Goal: Task Accomplishment & Management: Complete application form

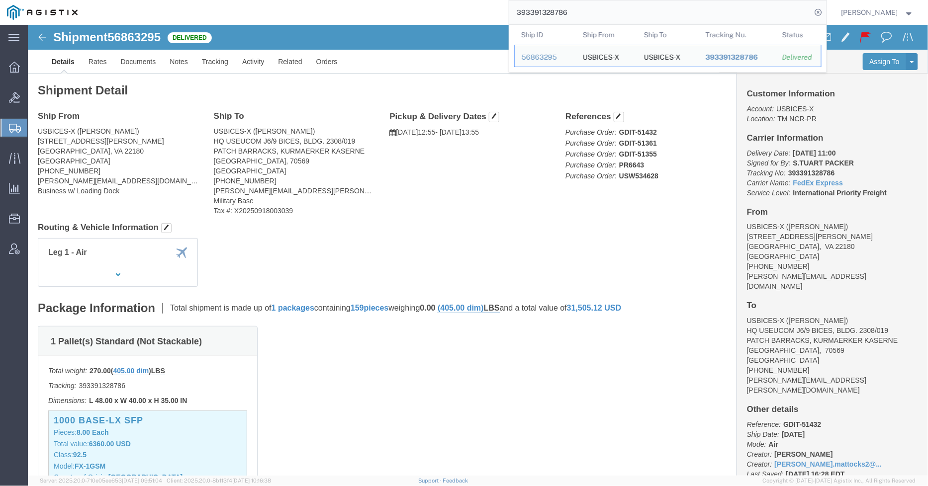
drag, startPoint x: 596, startPoint y: 8, endPoint x: 504, endPoint y: 8, distance: 92.0
click at [504, 8] on div "393391328786 Ship ID Ship From Ship To Tracking Nu. Status Ship ID 56863295 Shi…" at bounding box center [456, 12] width 742 height 25
paste input "57023530"
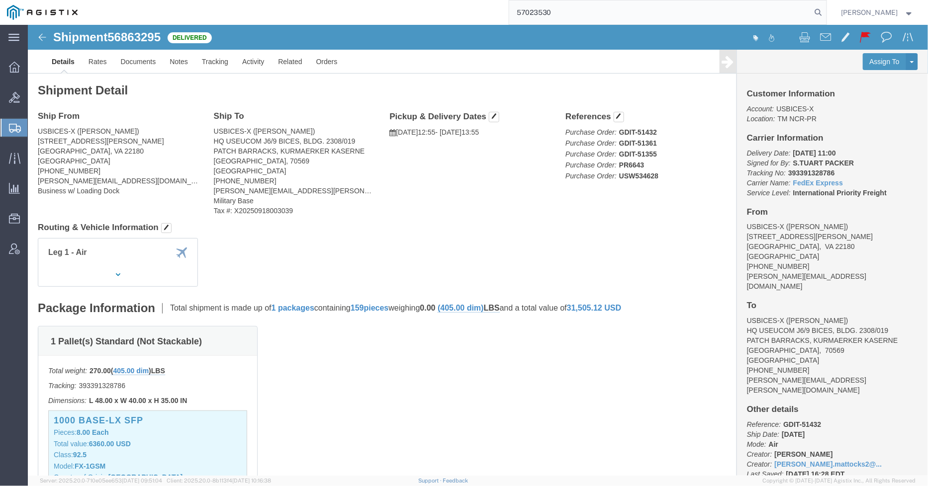
type input "57023530"
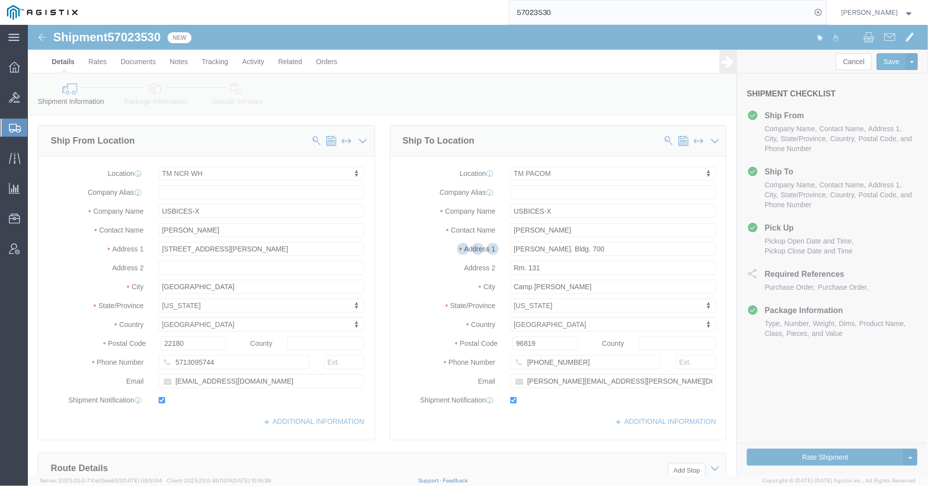
select select "69651"
select select "34243"
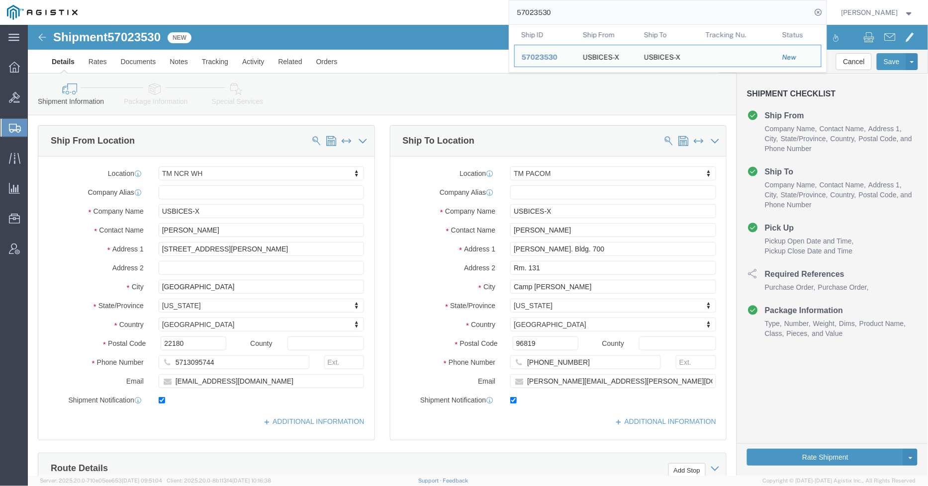
click link "Package Information"
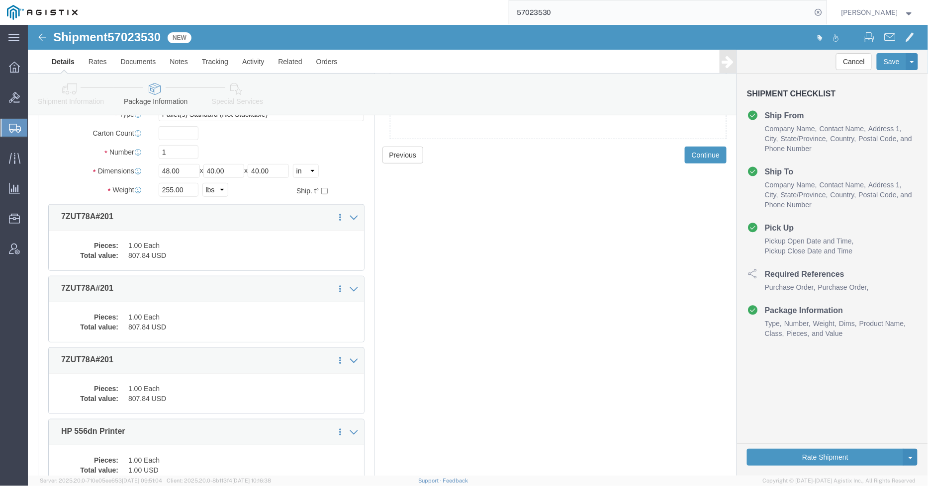
scroll to position [166, 0]
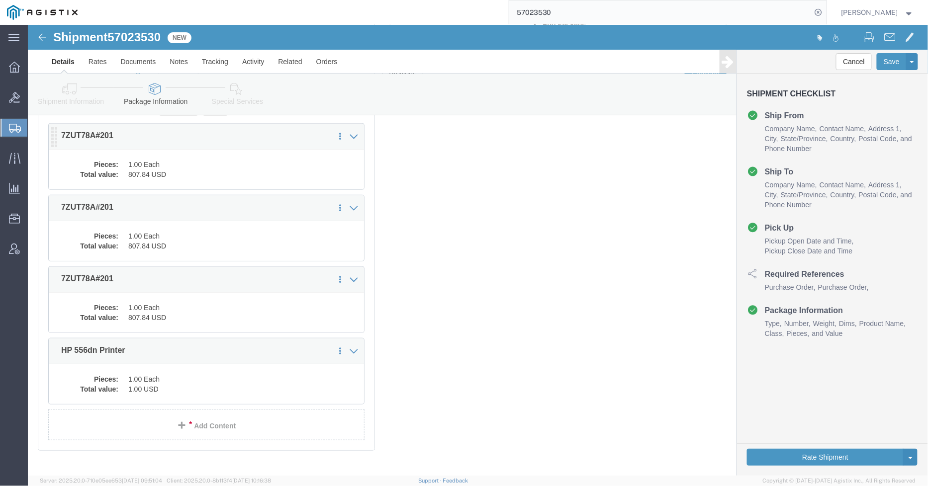
click div "Pieces: 1.00 Each Total value: 807.84 USD"
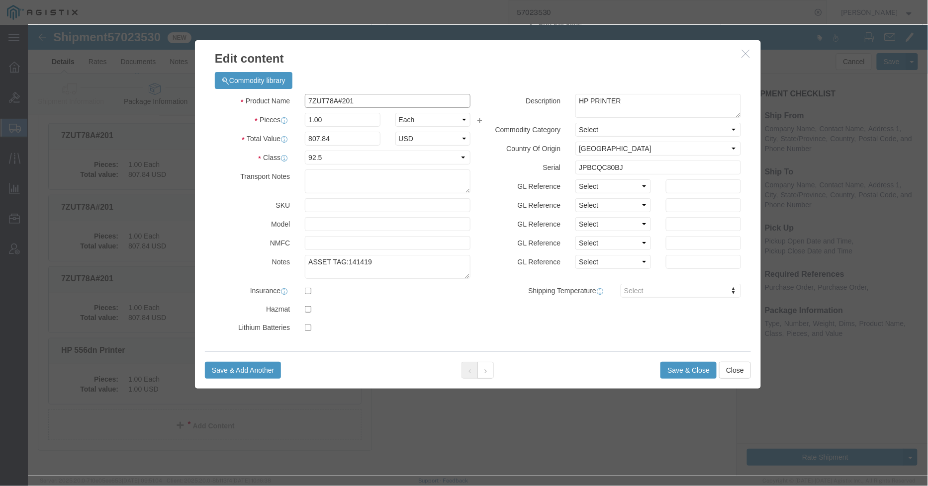
drag, startPoint x: 345, startPoint y: 75, endPoint x: 258, endPoint y: 65, distance: 87.7
click div "Commodity library Product Name 7ZUT78A#201 Pieces 1.00 Select Bag Barrels 100Bo…"
click input "text"
paste input "7ZUT78A#201"
type input "7ZUT78A#201"
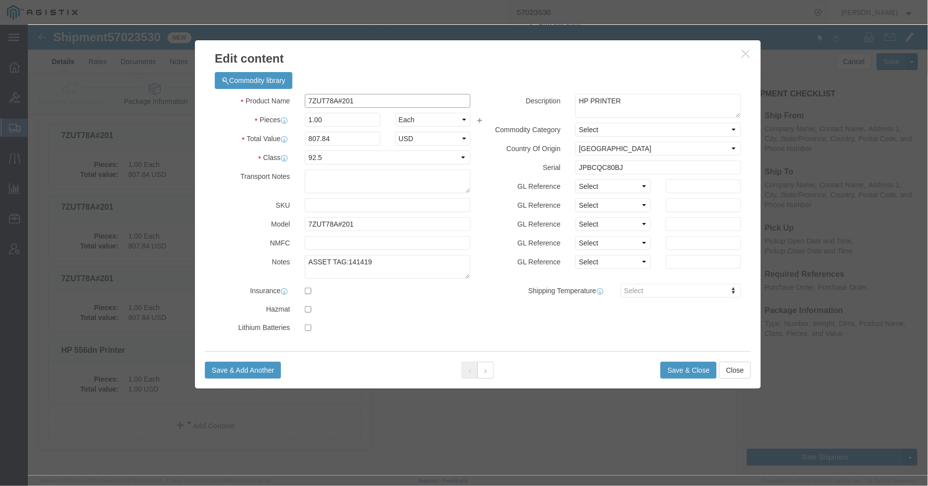
drag, startPoint x: 318, startPoint y: 73, endPoint x: 274, endPoint y: 73, distance: 44.3
click input "7ZUT78A#201"
drag, startPoint x: 330, startPoint y: 199, endPoint x: 278, endPoint y: 192, distance: 52.1
click input "7ZUT78A#201"
click input "JPBCQC80BJ"
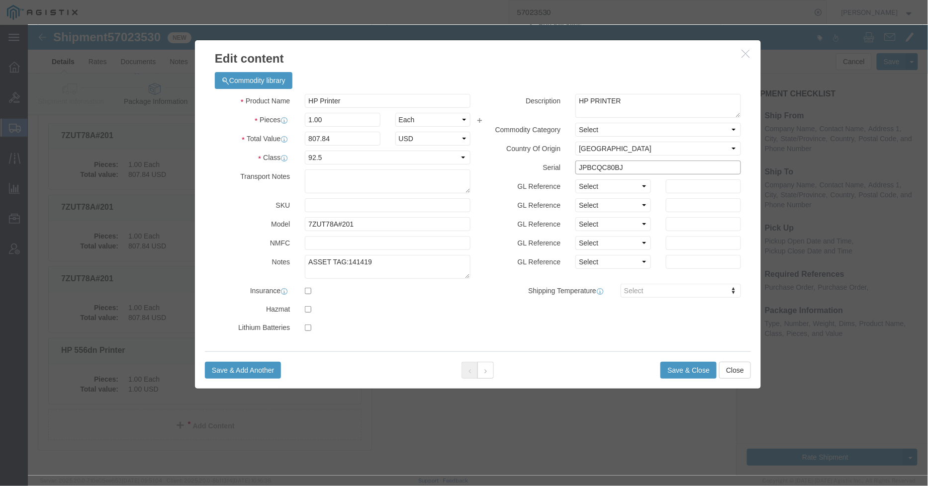
drag, startPoint x: 608, startPoint y: 141, endPoint x: 532, endPoint y: 140, distance: 76.1
click div "Serial JPBCQC80BJ"
drag, startPoint x: 319, startPoint y: 74, endPoint x: 285, endPoint y: 79, distance: 33.7
click input "HP Printer"
drag, startPoint x: 377, startPoint y: 77, endPoint x: 233, endPoint y: 80, distance: 144.7
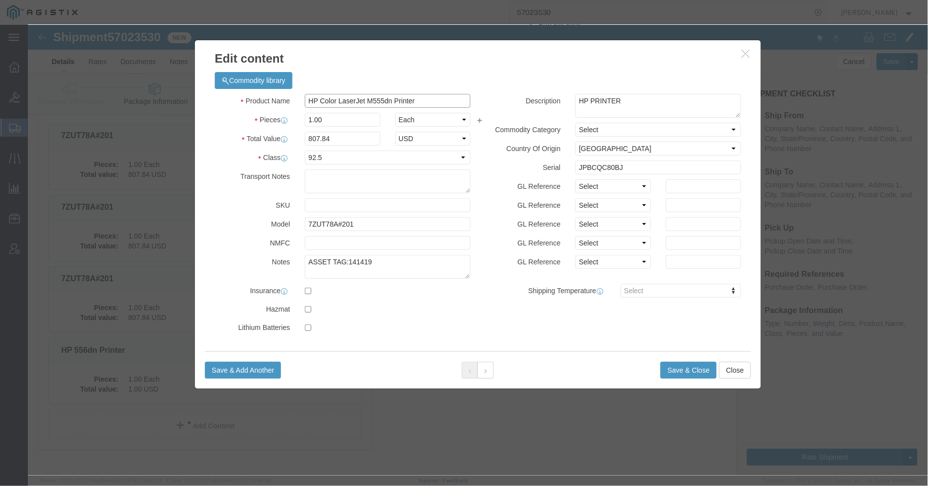
click div "Product Name HP Color LaserJet M555dn Printer HP"
type input "HP Color LaserJet M555dn Printer"
click button "Save & Close"
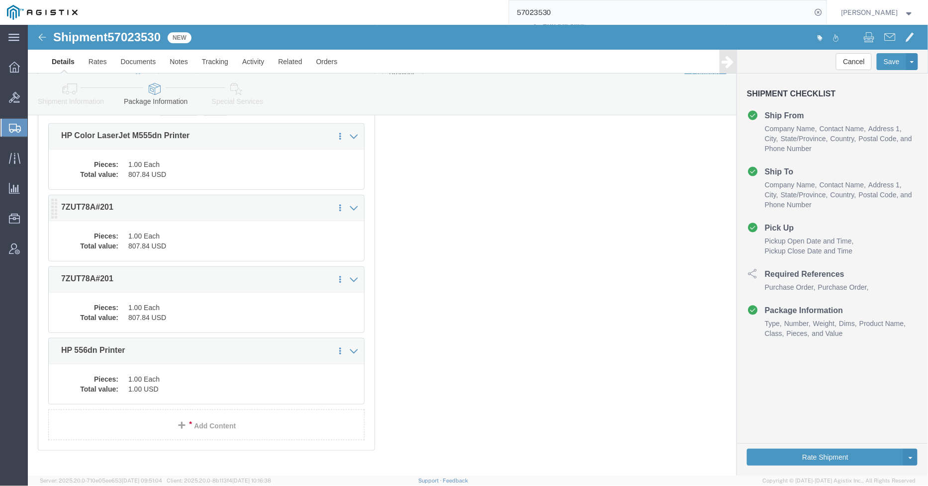
click dd "807.84 USD"
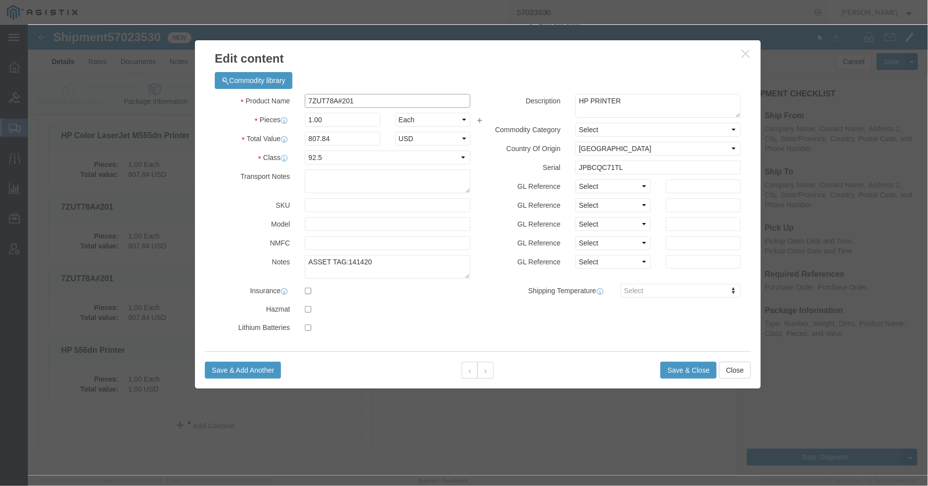
click div "Product Name 7ZUT78A#201"
paste input "HP Color LaserJet M555dn Printer"
type input "HP Color LaserJet M555dn Printer"
click button "Save & Close"
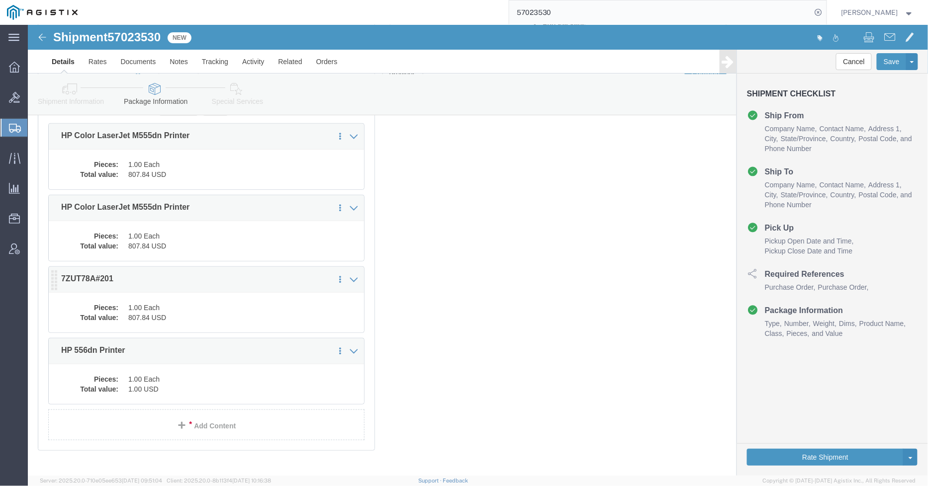
click div "Pieces: 1.00 Each Total value: 807.84 USD"
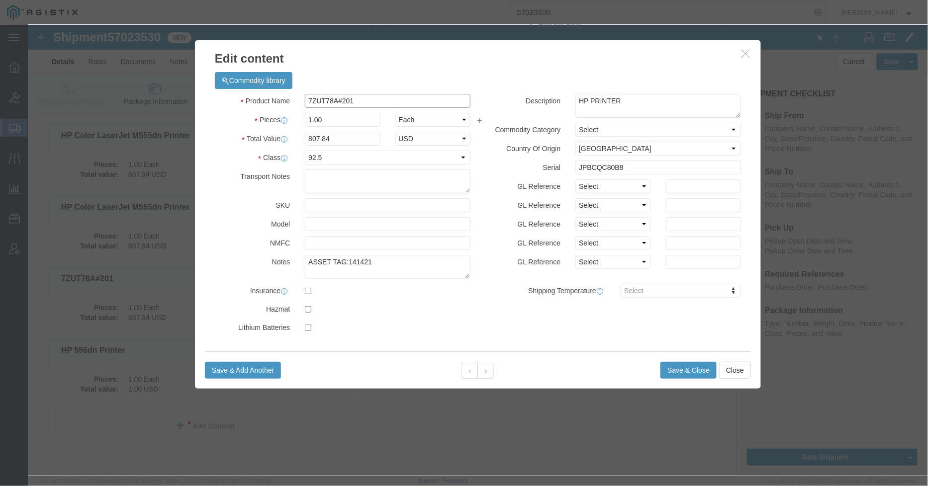
drag, startPoint x: 343, startPoint y: 78, endPoint x: 274, endPoint y: 75, distance: 69.7
click div "7ZUT78A#201"
paste input "HP Color LaserJet M555dn Printer"
type input "HP Color LaserJet M555dn Printer"
click button "Save & Close"
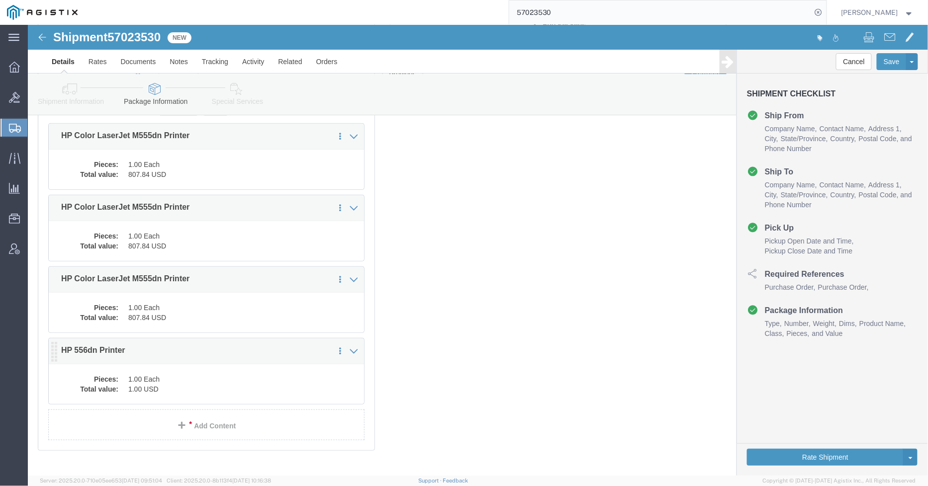
click dd "1.00 Each"
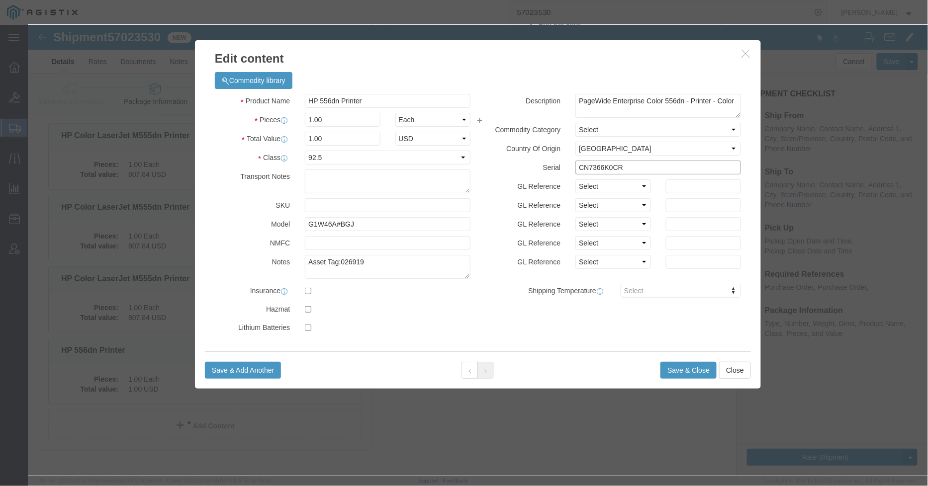
drag, startPoint x: 601, startPoint y: 140, endPoint x: 550, endPoint y: 144, distance: 51.4
click input "CN7366K0CR"
drag, startPoint x: 360, startPoint y: 76, endPoint x: 289, endPoint y: 76, distance: 71.1
click input "HP 556dn Printer"
type input "HP PageWide Printer 556dn"
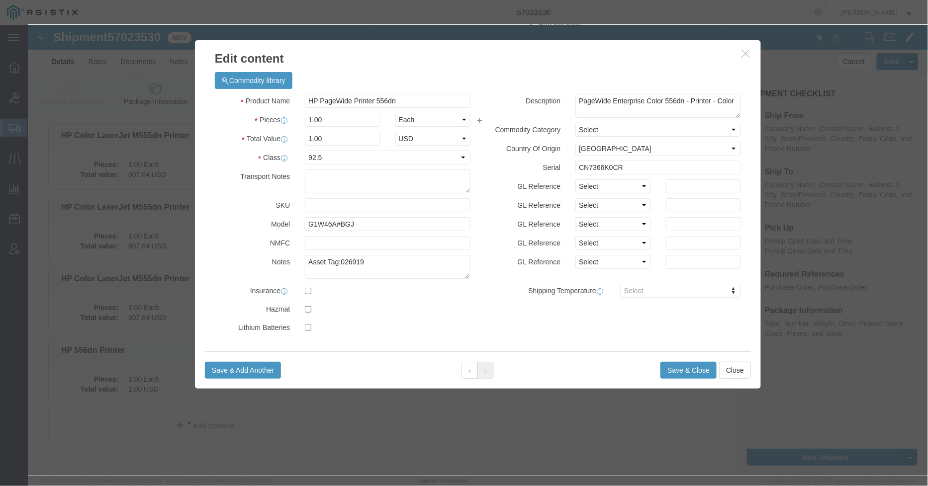
click div "Commodity library"
click button "Save & Close"
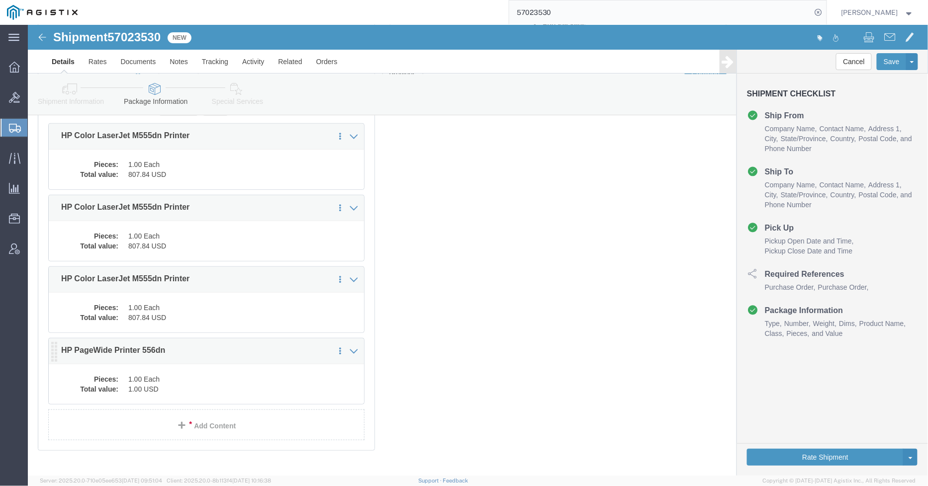
click p "HP PageWide Printer 556dn"
click dd "1.00 USD"
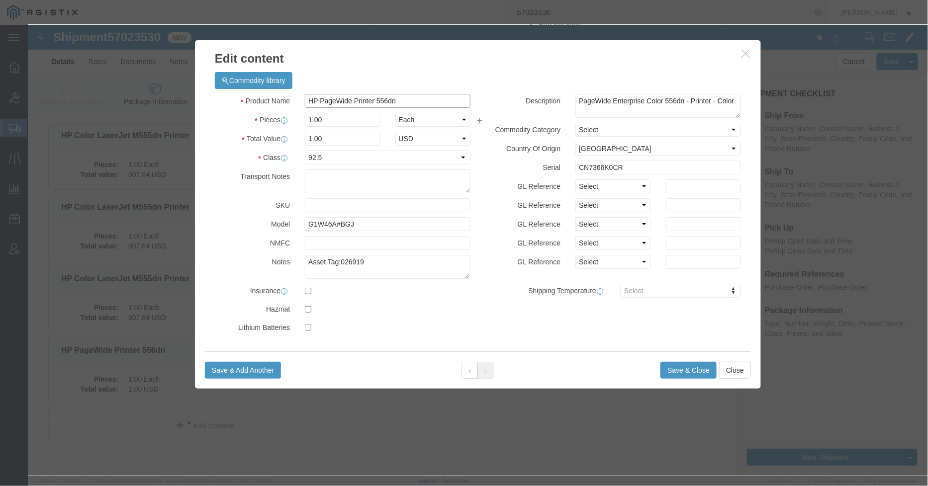
drag, startPoint x: 344, startPoint y: 77, endPoint x: 325, endPoint y: 76, distance: 18.4
click input "HP PageWide Printer 556dn"
click input "HP PageWide 556dn"
type input "HP PageWide 556dn Printer"
click button "Save & Close"
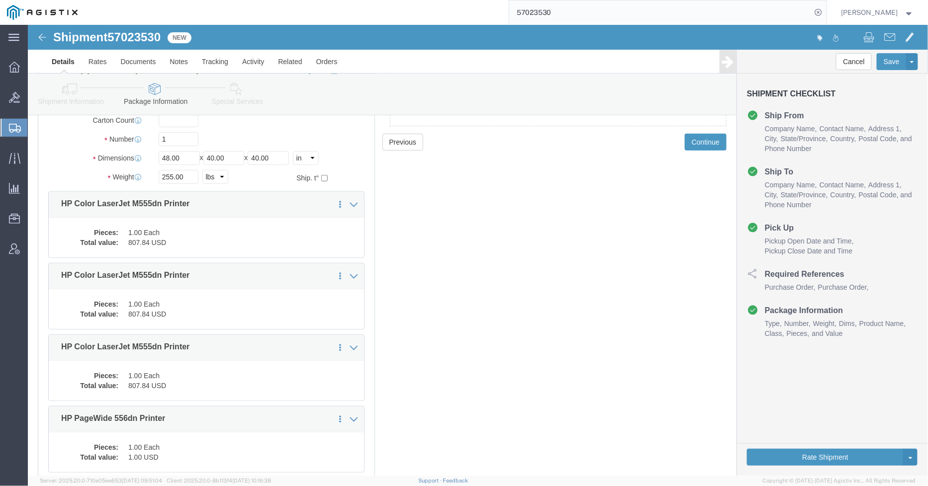
scroll to position [0, 0]
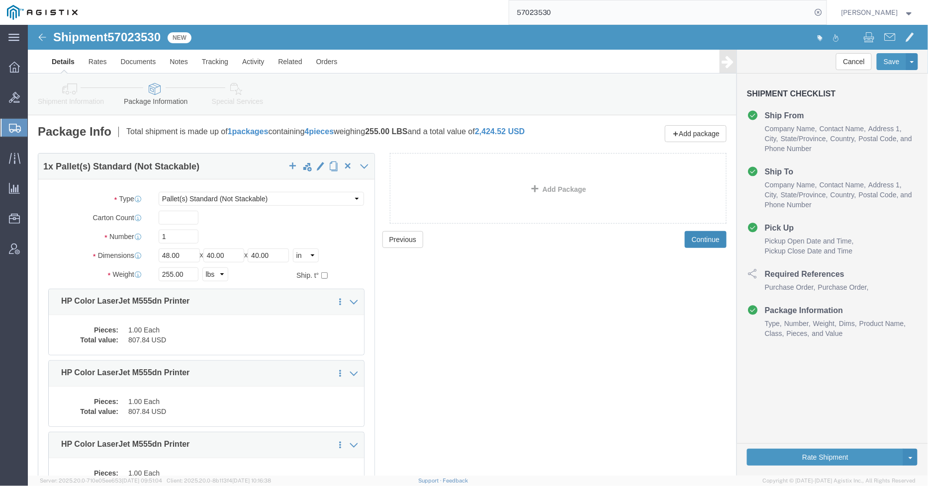
click button "Continue"
